Goal: Task Accomplishment & Management: Complete application form

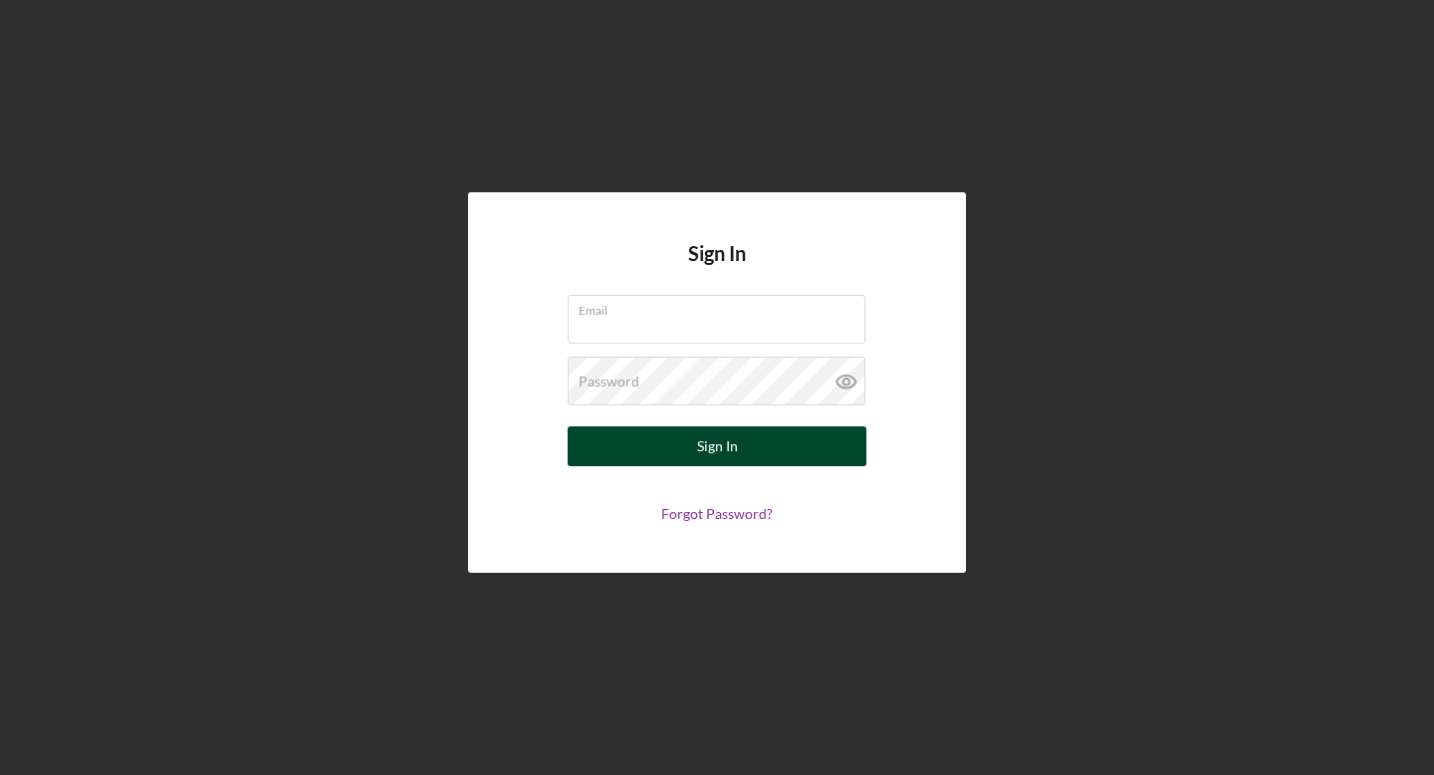
type input "[EMAIL_ADDRESS][DOMAIN_NAME]"
click at [712, 449] on div "Sign In" at bounding box center [717, 446] width 41 height 40
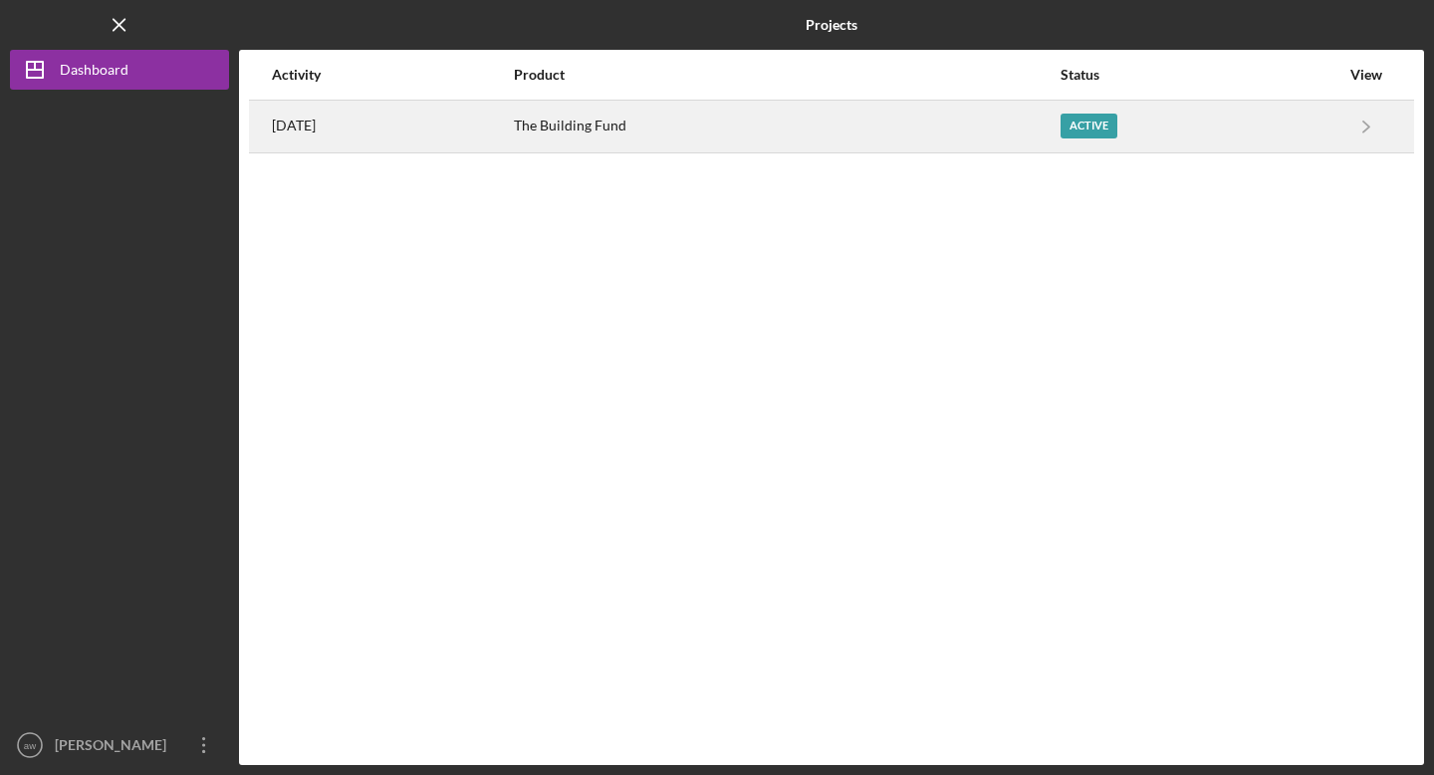
click at [347, 136] on div "[DATE]" at bounding box center [392, 127] width 240 height 50
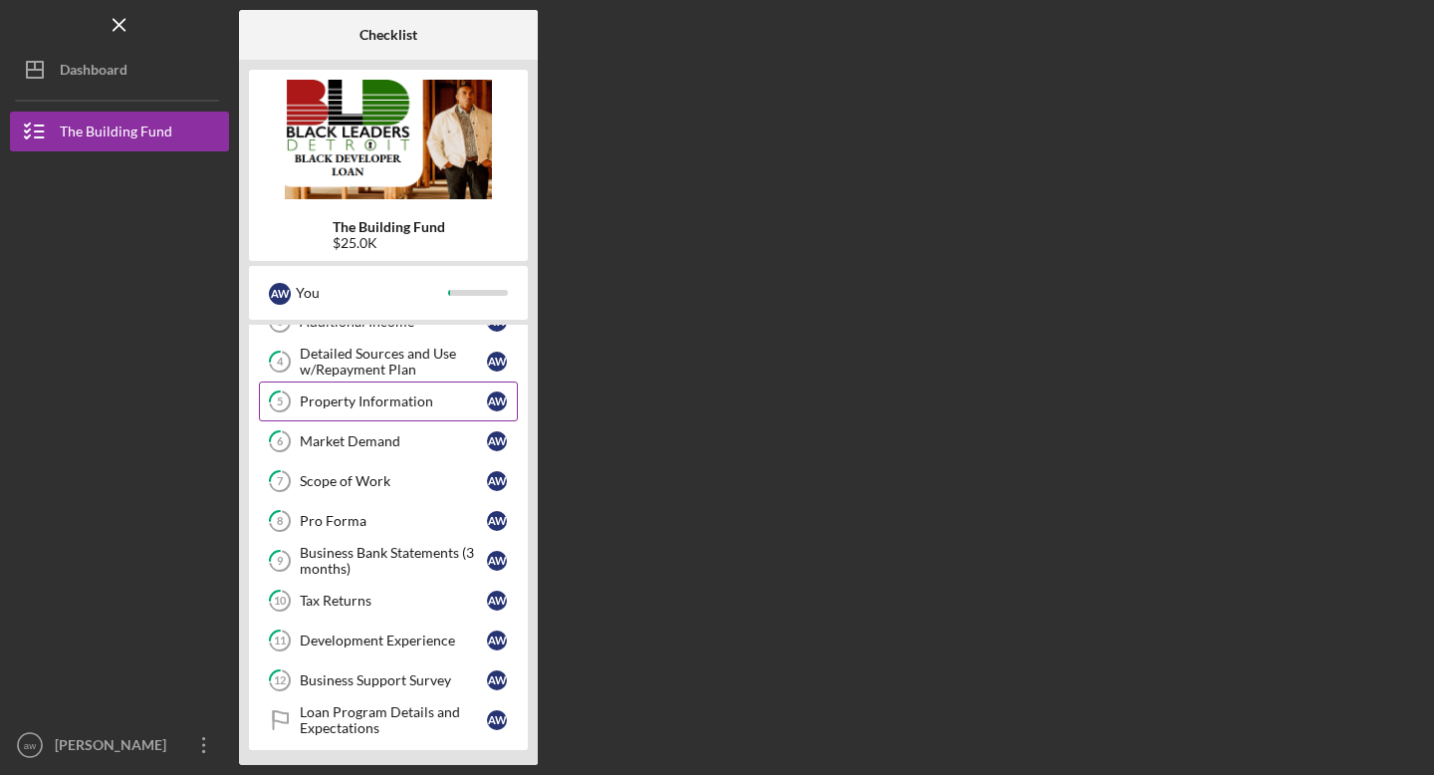
scroll to position [323, 0]
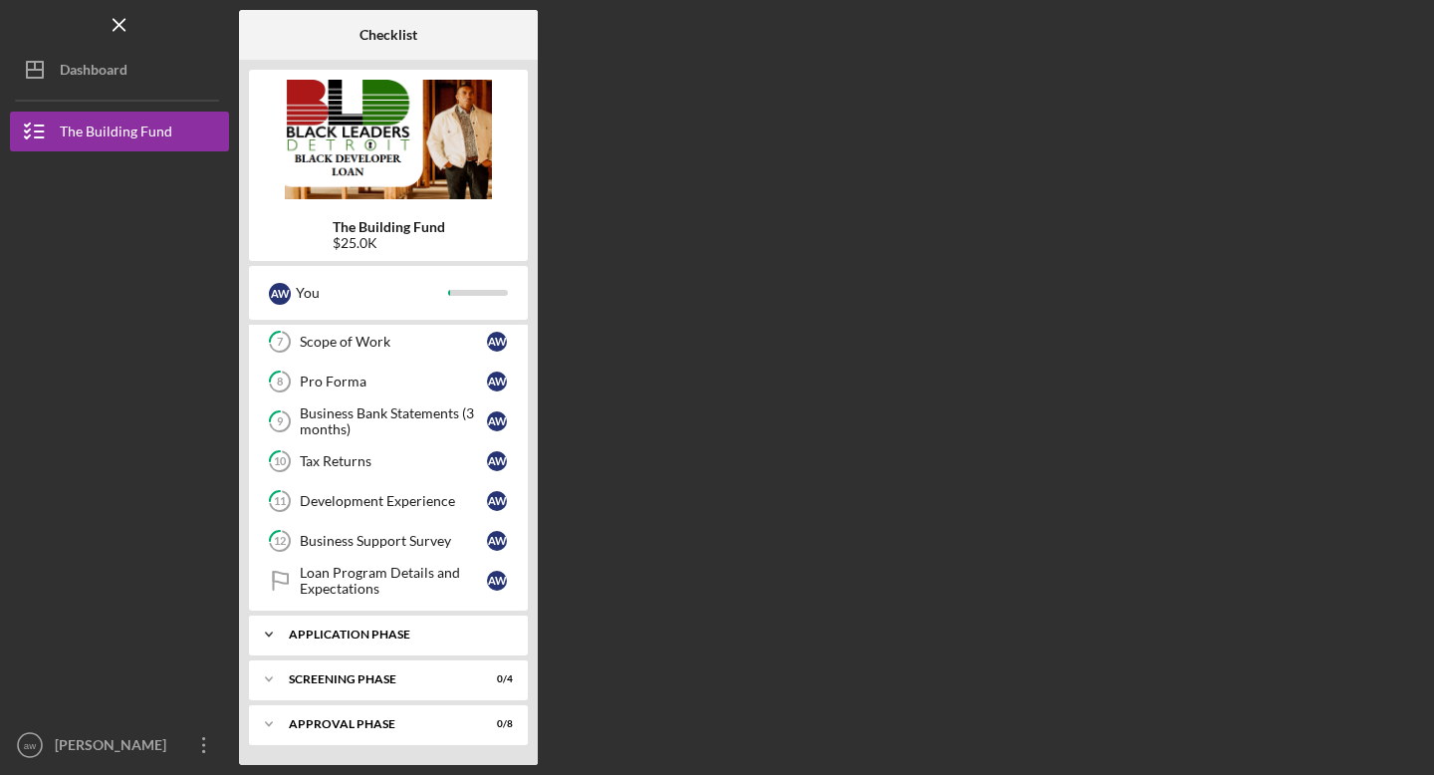
click at [390, 632] on div "Application Phase" at bounding box center [396, 634] width 214 height 12
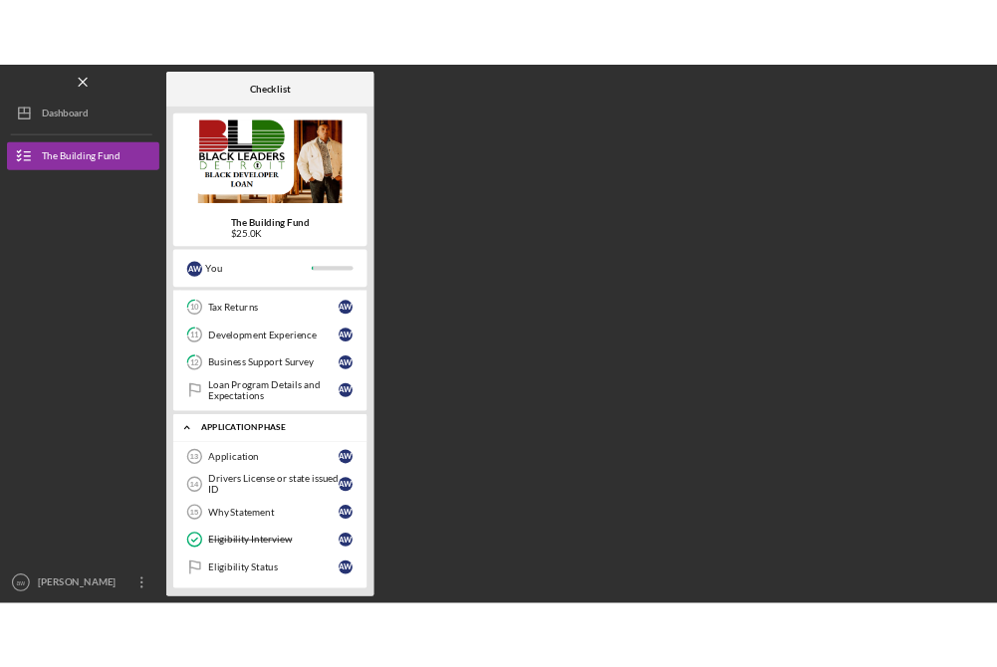
scroll to position [439, 0]
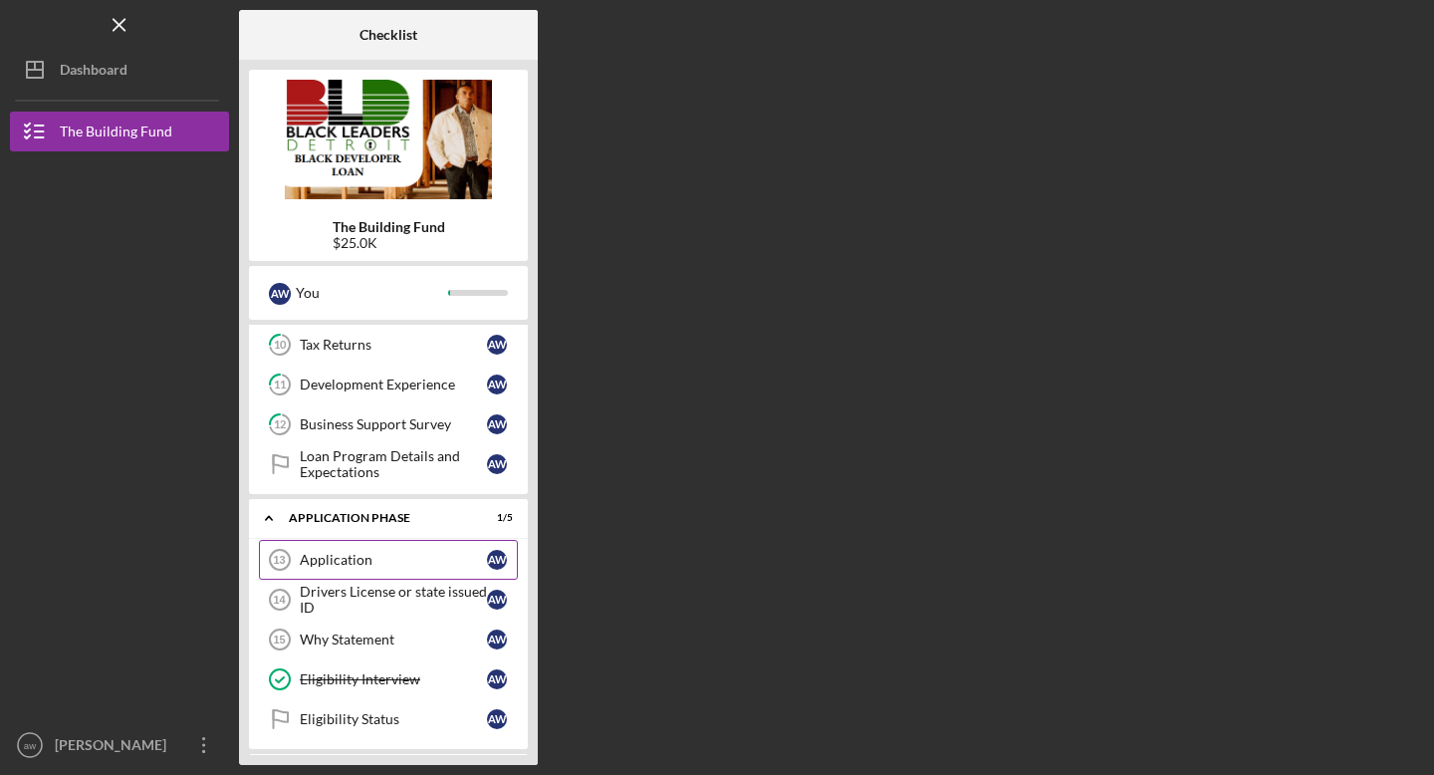
click at [376, 559] on div "Application" at bounding box center [393, 560] width 187 height 16
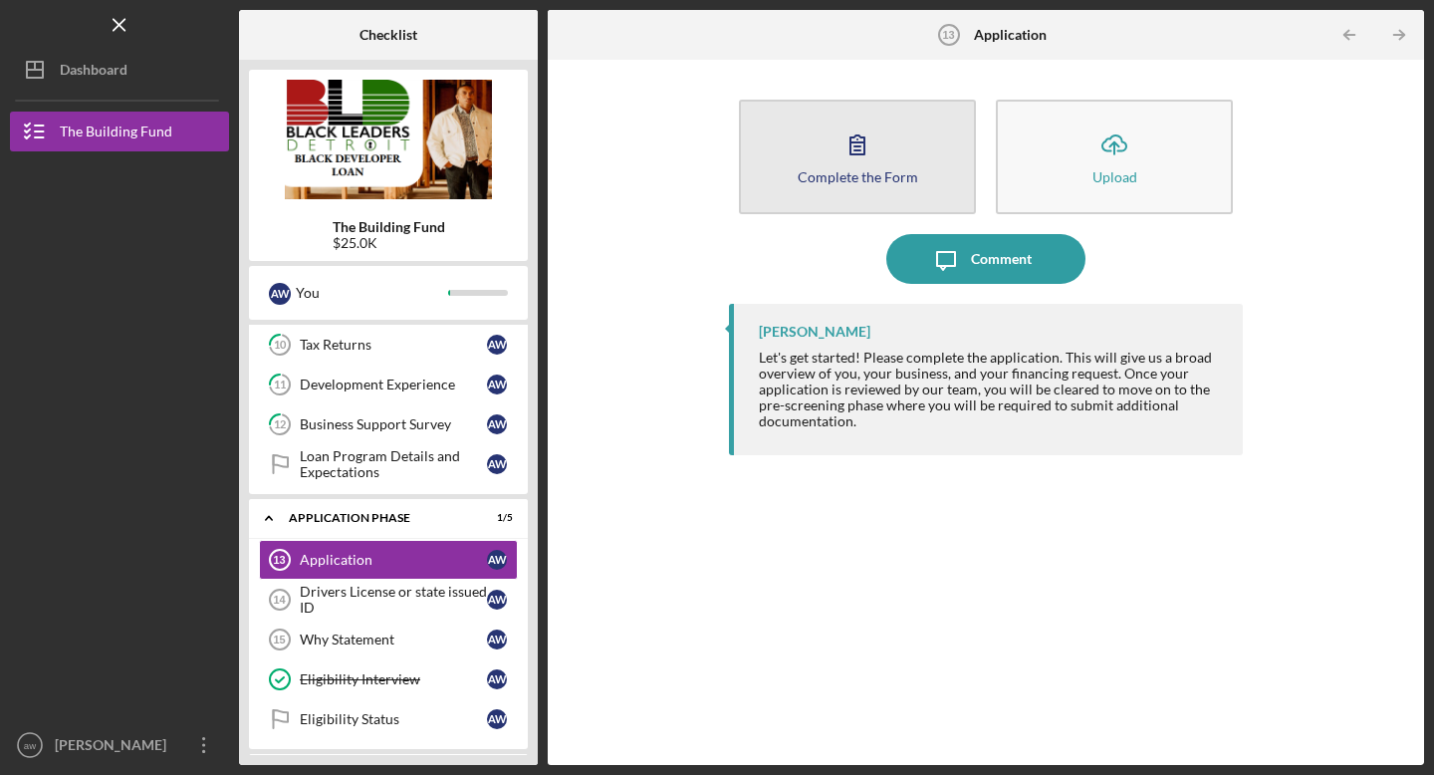
click at [862, 161] on icon "button" at bounding box center [857, 144] width 50 height 50
